Goal: Task Accomplishment & Management: Use online tool/utility

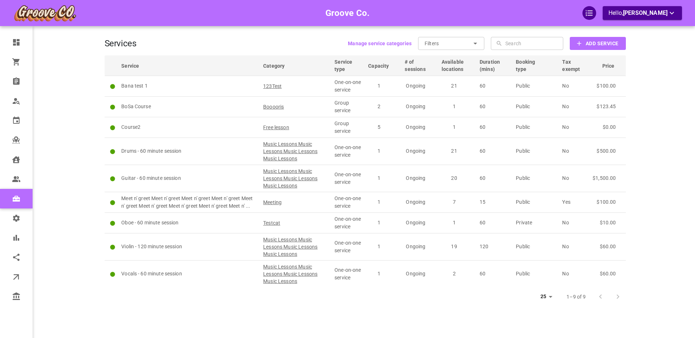
click at [591, 46] on b "Add Service" at bounding box center [601, 43] width 33 height 9
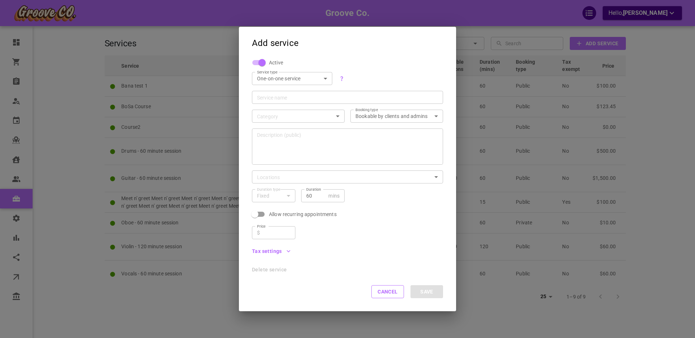
click at [289, 76] on body "Groove Co. Hello, [PERSON_NAME] Dashboard Orders Bookings Who is available Cale…" at bounding box center [347, 191] width 695 height 382
click at [282, 100] on li "Group service" at bounding box center [292, 103] width 80 height 12
type input "GROUP"
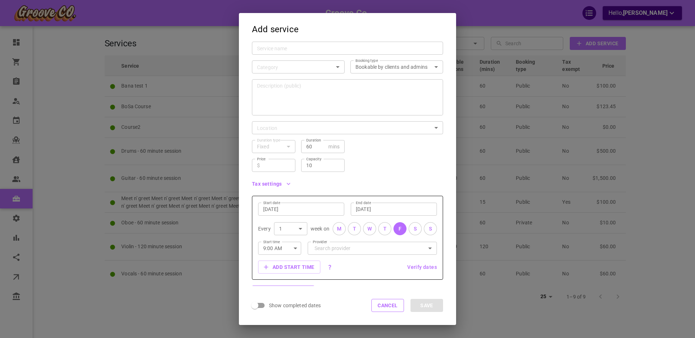
scroll to position [63, 0]
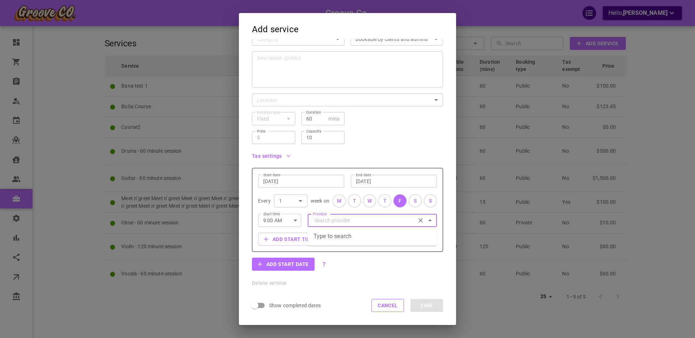
click at [322, 221] on input "Provider" at bounding box center [372, 220] width 119 height 13
click at [330, 255] on p "[PERSON_NAME]" at bounding box center [332, 254] width 39 height 7
type input "[PERSON_NAME]"
click at [288, 239] on button "Add start time" at bounding box center [289, 239] width 62 height 13
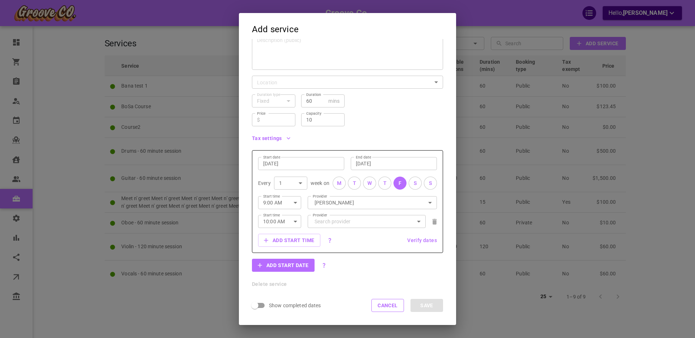
scroll to position [82, 0]
click at [291, 236] on button "Add start time" at bounding box center [289, 239] width 62 height 13
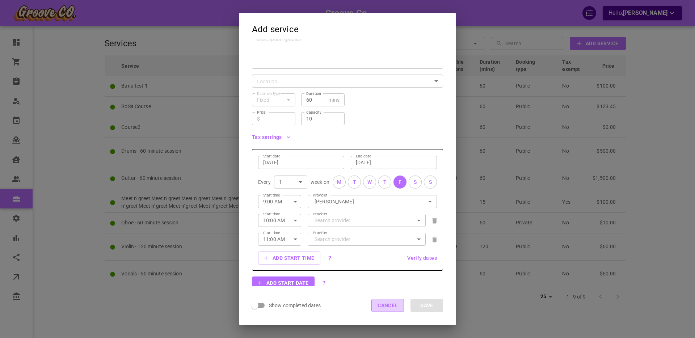
click at [383, 305] on button "Cancel" at bounding box center [387, 305] width 33 height 13
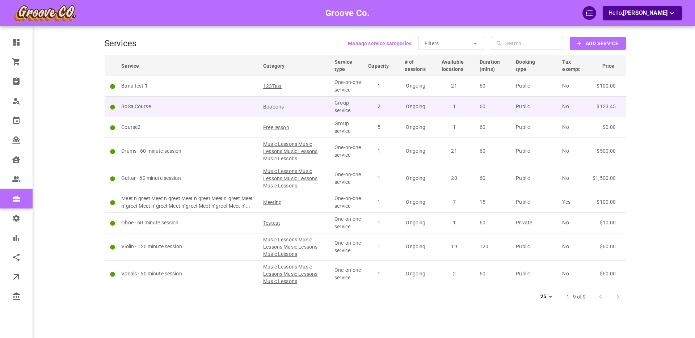
click at [190, 106] on p "BoSa Course" at bounding box center [188, 107] width 135 height 8
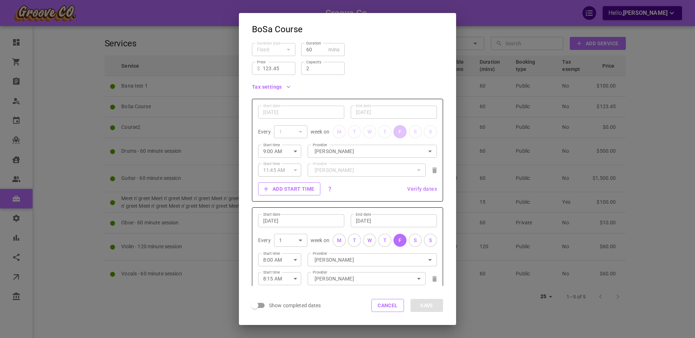
scroll to position [134, 0]
click at [275, 187] on button "Add start time" at bounding box center [289, 187] width 62 height 13
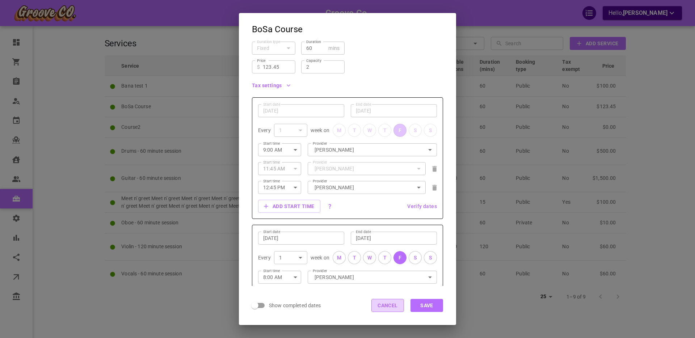
click at [383, 306] on button "Cancel" at bounding box center [387, 305] width 33 height 13
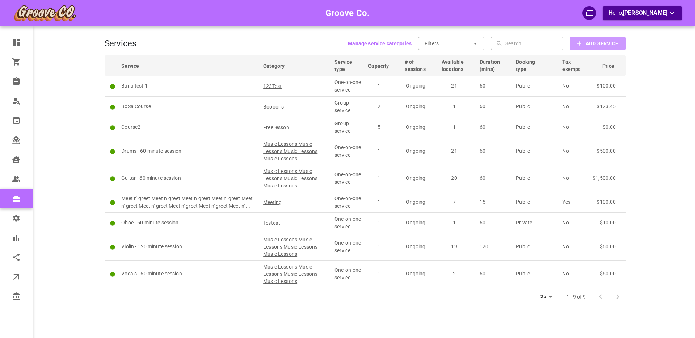
click at [591, 44] on b "Add Service" at bounding box center [601, 43] width 33 height 9
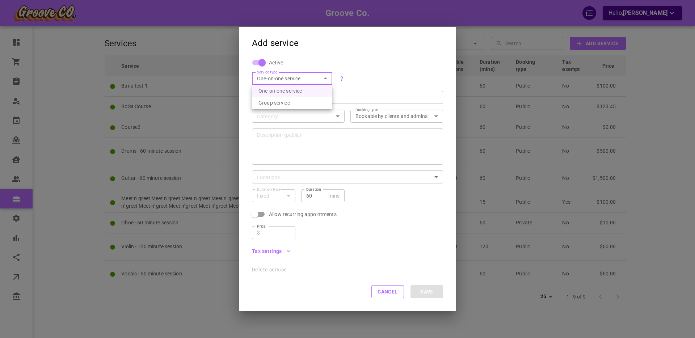
click at [318, 80] on body "Groove Co. Hello, [PERSON_NAME] Dashboard Orders Bookings Who is available Cale…" at bounding box center [347, 191] width 695 height 382
click at [287, 105] on li "Group service" at bounding box center [292, 103] width 80 height 12
type input "GROUP"
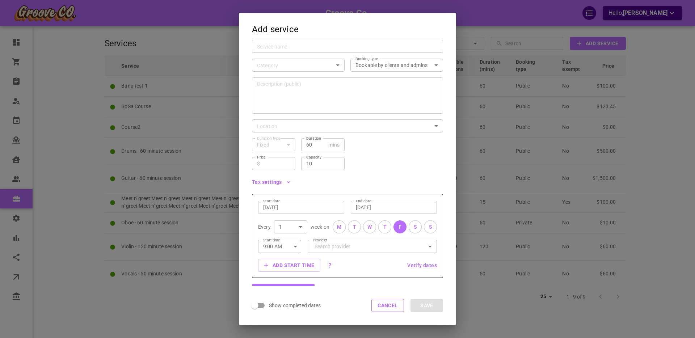
scroll to position [63, 0]
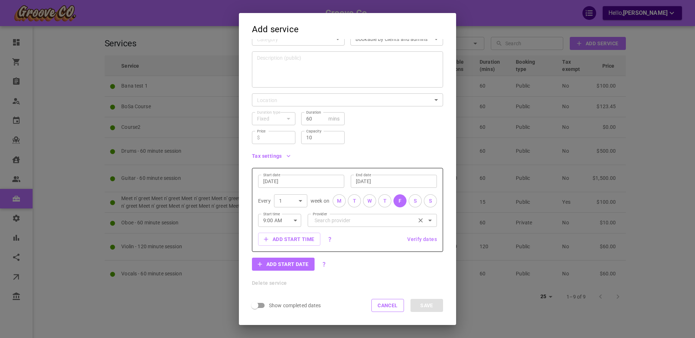
click at [325, 220] on input "Provider" at bounding box center [372, 220] width 119 height 13
click at [335, 241] on p "[PERSON_NAME][EMAIL_ADDRESS][DOMAIN_NAME]" at bounding box center [352, 242] width 79 height 7
type input "[PERSON_NAME]"
click at [283, 240] on button "Add start time" at bounding box center [289, 239] width 62 height 13
